Goal: Task Accomplishment & Management: Manage account settings

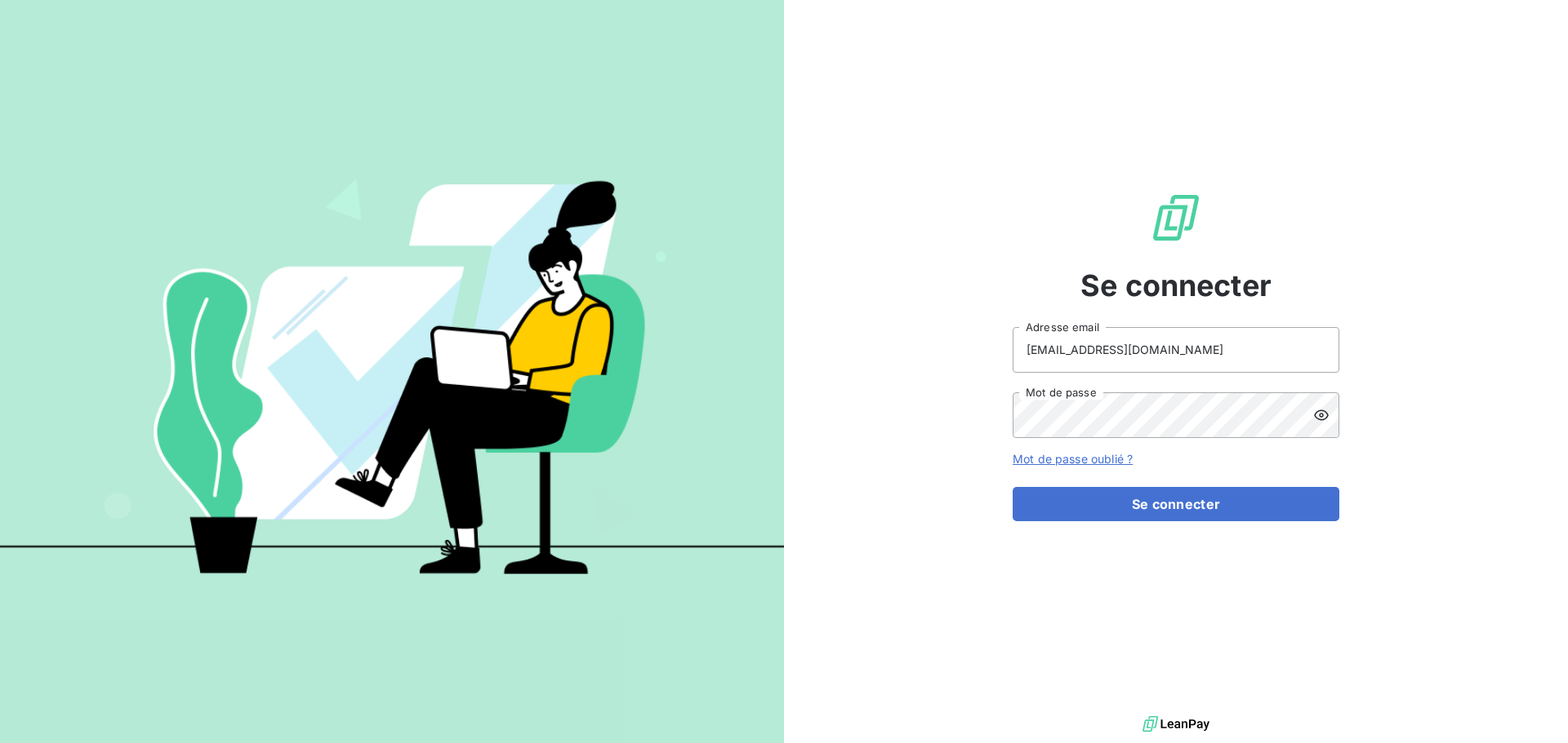
click at [1261, 380] on div "[EMAIL_ADDRESS][DOMAIN_NAME] Adresse email Mot de passe" at bounding box center [1176, 383] width 327 height 111
click at [1237, 342] on input "[EMAIL_ADDRESS][DOMAIN_NAME]" at bounding box center [1176, 350] width 327 height 46
click at [1177, 523] on div "Se connecter [EMAIL_ADDRESS][DOMAIN_NAME] Adresse email Mot de passe Mot de pas…" at bounding box center [1176, 356] width 327 height 712
click at [1169, 358] on input "[EMAIL_ADDRESS][DOMAIN_NAME]" at bounding box center [1176, 350] width 327 height 46
type input "[EMAIL_ADDRESS][DOMAIN_NAME]"
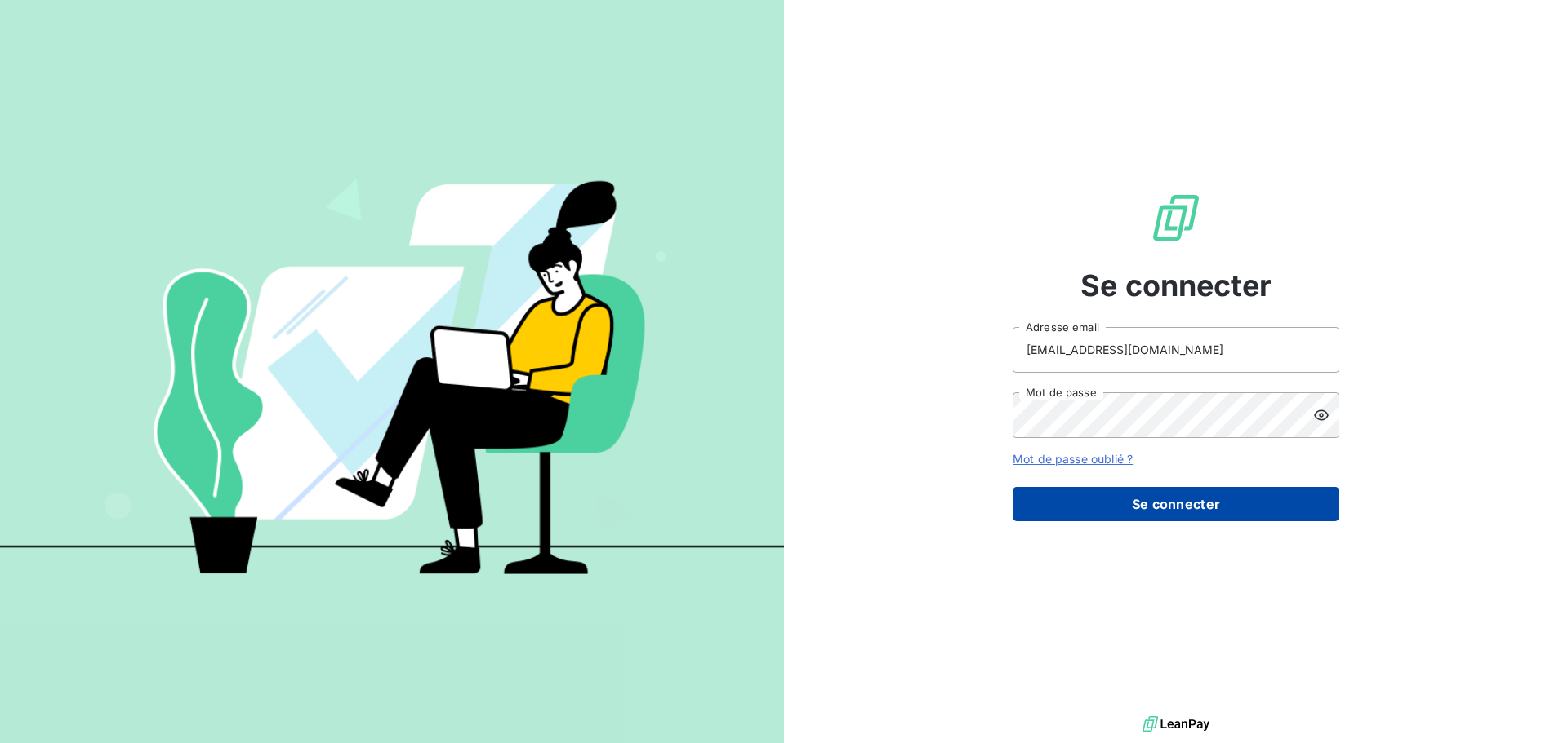
click at [1153, 503] on button "Se connecter" at bounding box center [1176, 504] width 327 height 35
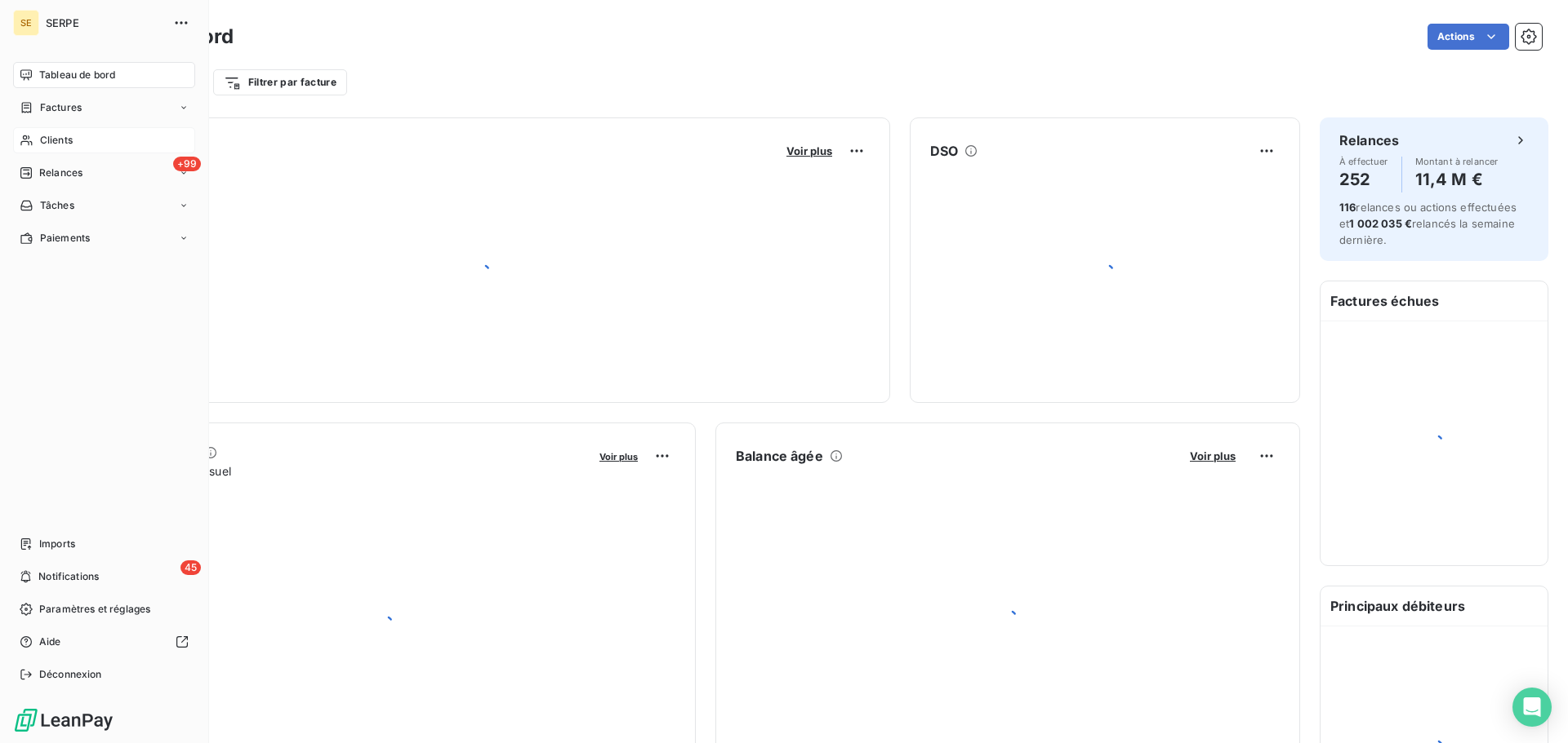
click at [33, 139] on icon at bounding box center [27, 139] width 14 height 13
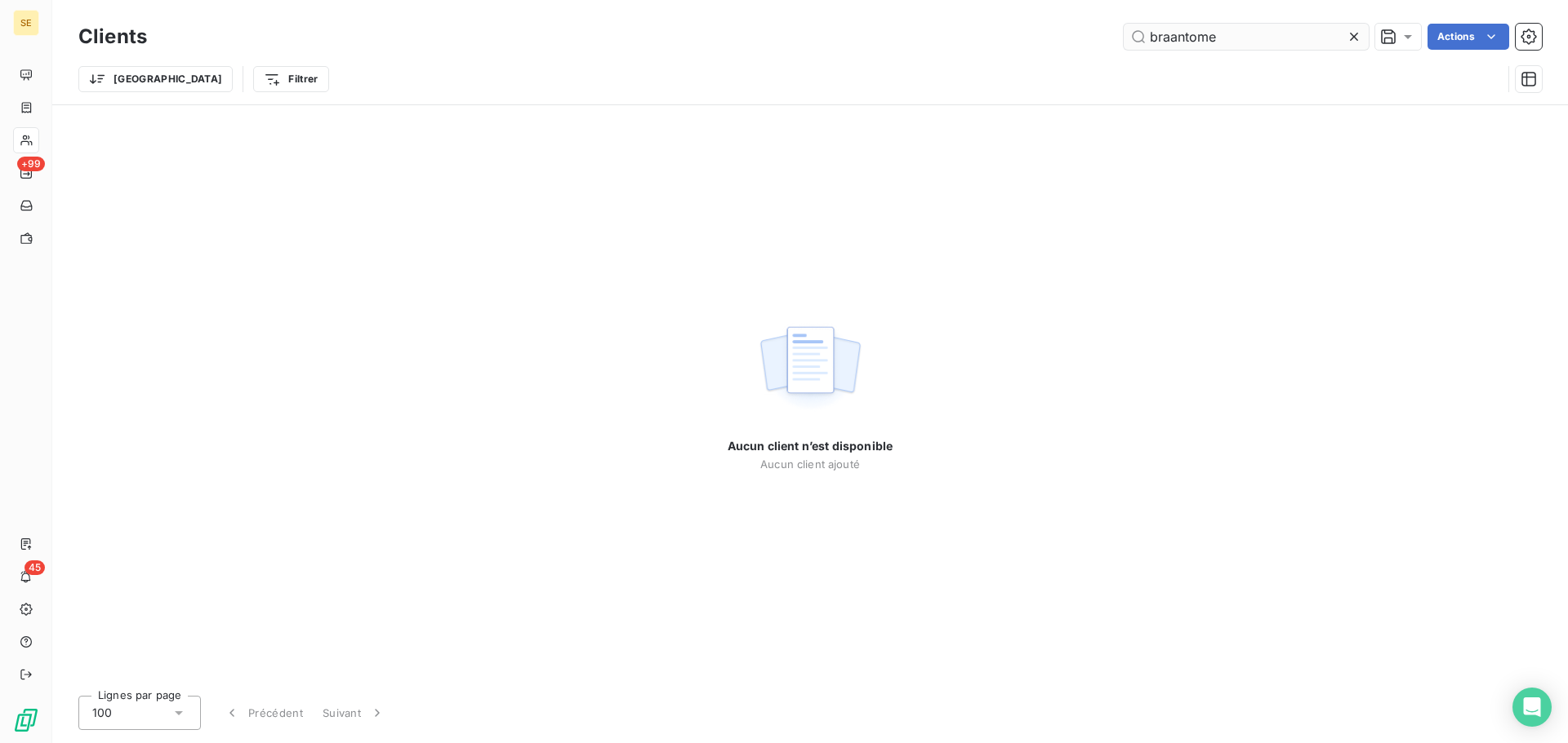
click at [1179, 38] on input "braantome" at bounding box center [1245, 37] width 245 height 26
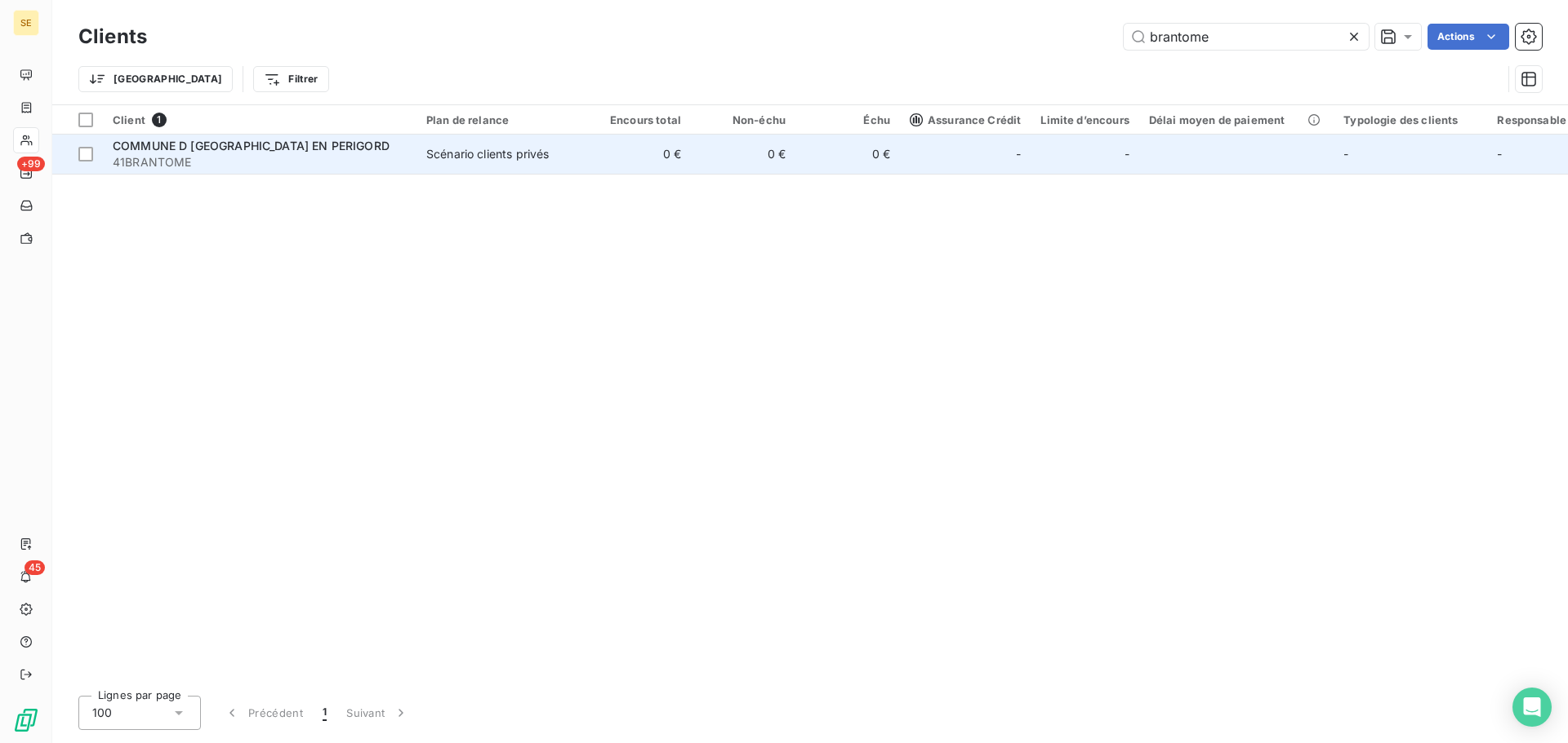
type input "brantome"
click at [577, 162] on td "Scénario clients privés" at bounding box center [502, 154] width 170 height 40
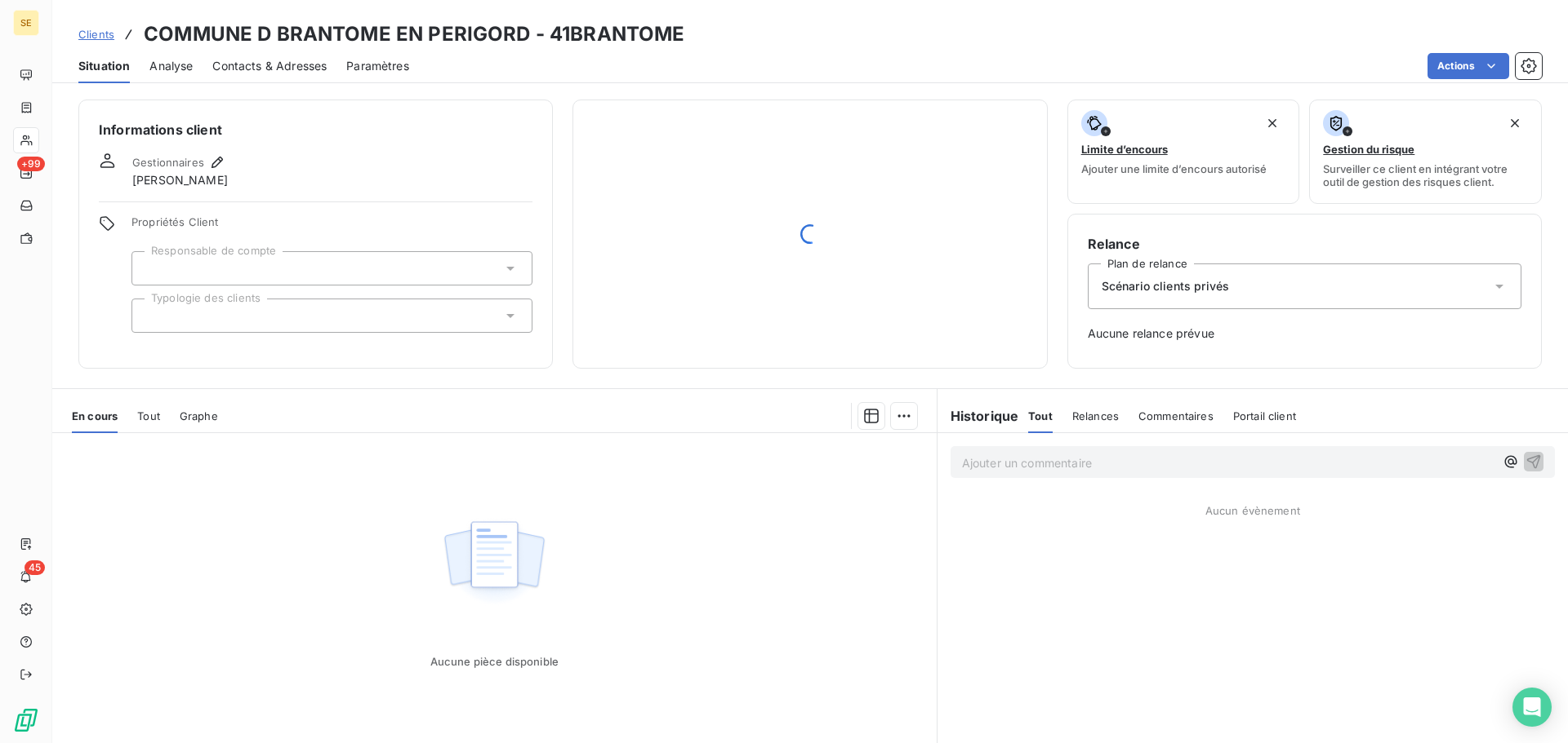
click at [634, 289] on div at bounding box center [810, 233] width 434 height 229
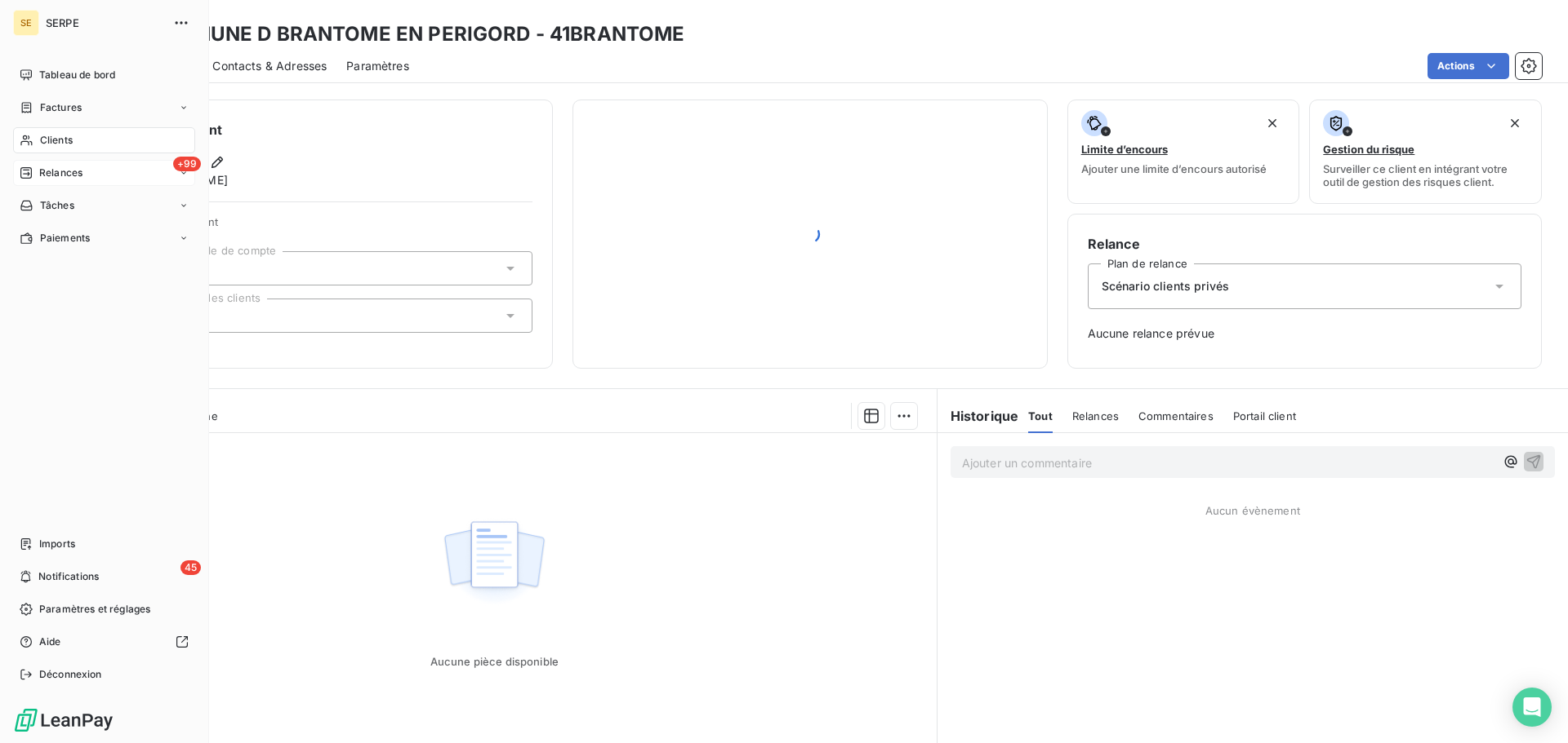
click at [37, 165] on div "+99 Relances" at bounding box center [104, 173] width 182 height 26
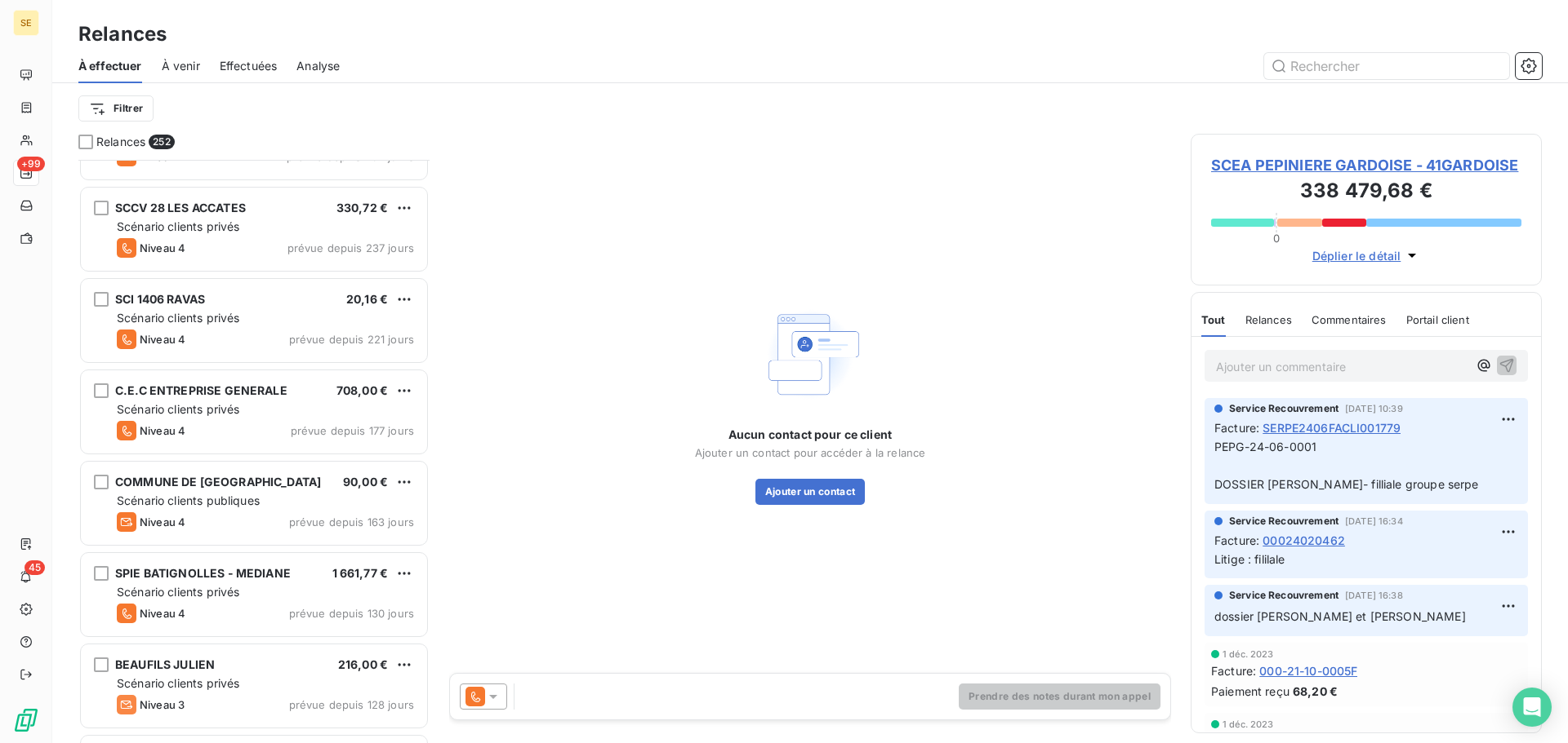
scroll to position [219, 0]
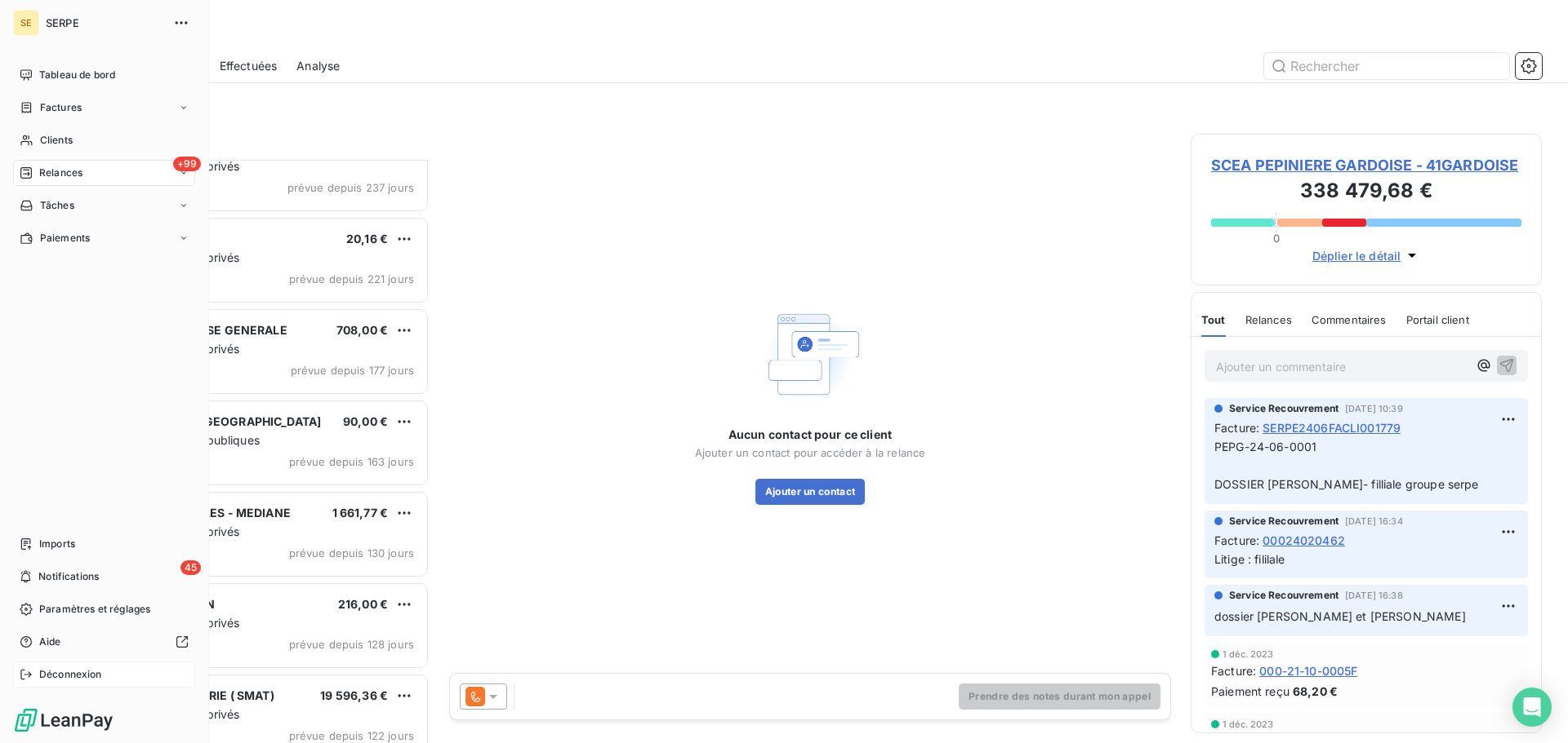
click at [54, 667] on div "Déconnexion" at bounding box center [104, 675] width 182 height 26
